Goal: Transaction & Acquisition: Purchase product/service

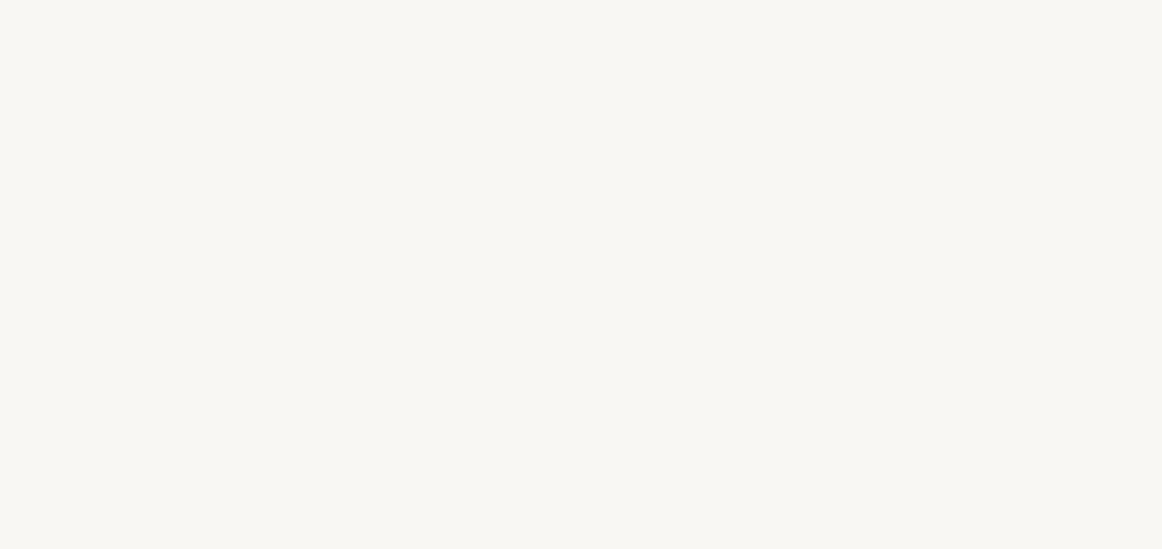
select select "FR"
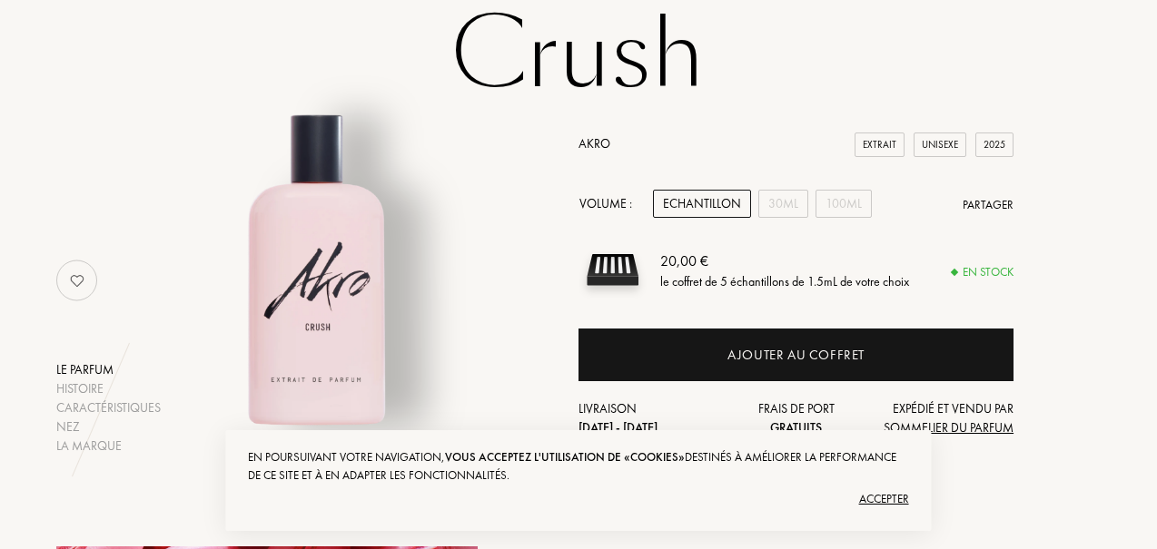
scroll to position [145, 0]
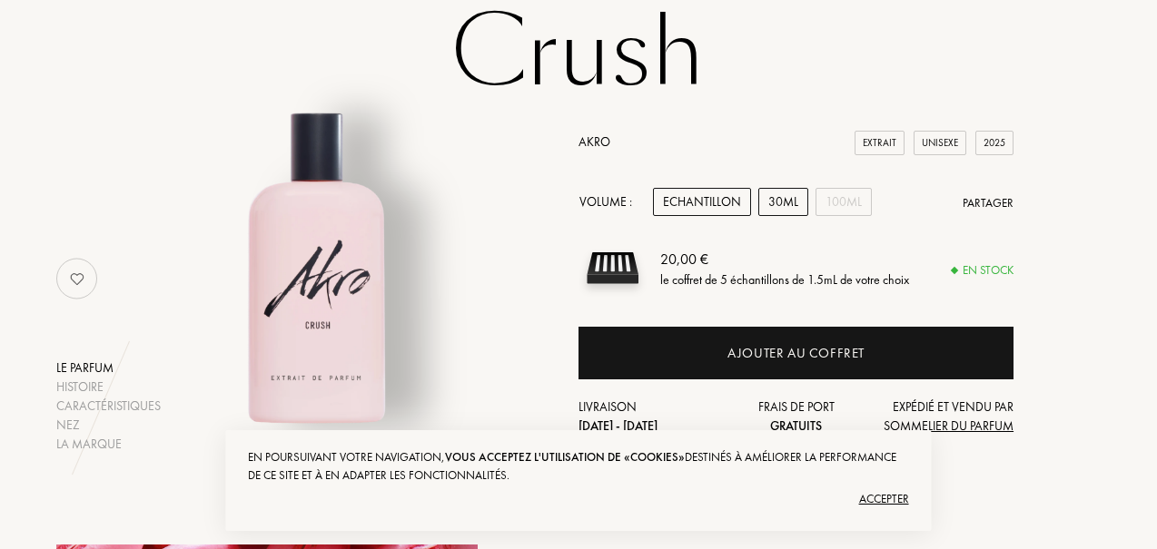
click at [786, 204] on div "30mL" at bounding box center [783, 202] width 50 height 28
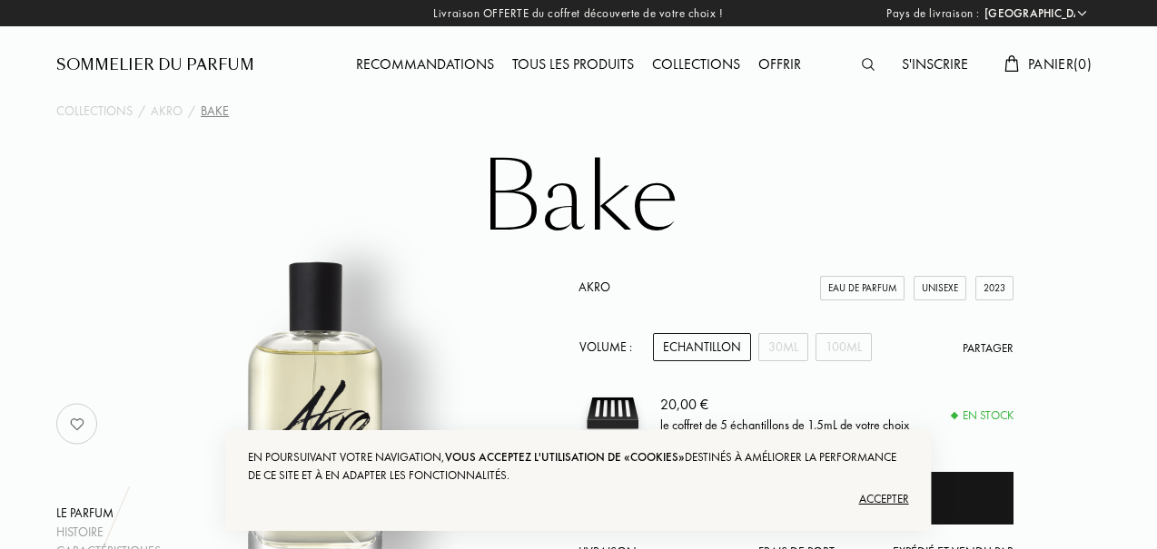
select select "FR"
click at [786, 351] on div "30mL" at bounding box center [783, 347] width 50 height 28
